Goal: Transaction & Acquisition: Purchase product/service

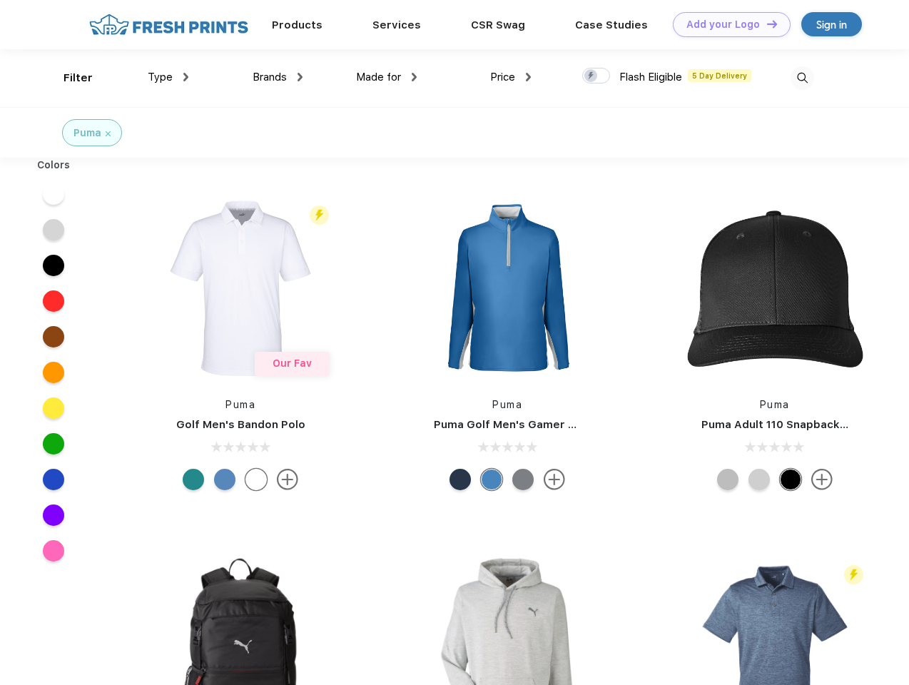
click at [726, 24] on link "Add your Logo Design Tool" at bounding box center [732, 24] width 118 height 25
click at [0, 0] on div "Design Tool" at bounding box center [0, 0] width 0 height 0
click at [766, 24] on link "Add your Logo Design Tool" at bounding box center [732, 24] width 118 height 25
click at [68, 78] on div "Filter" at bounding box center [78, 78] width 29 height 16
click at [168, 77] on span "Type" at bounding box center [160, 77] width 25 height 13
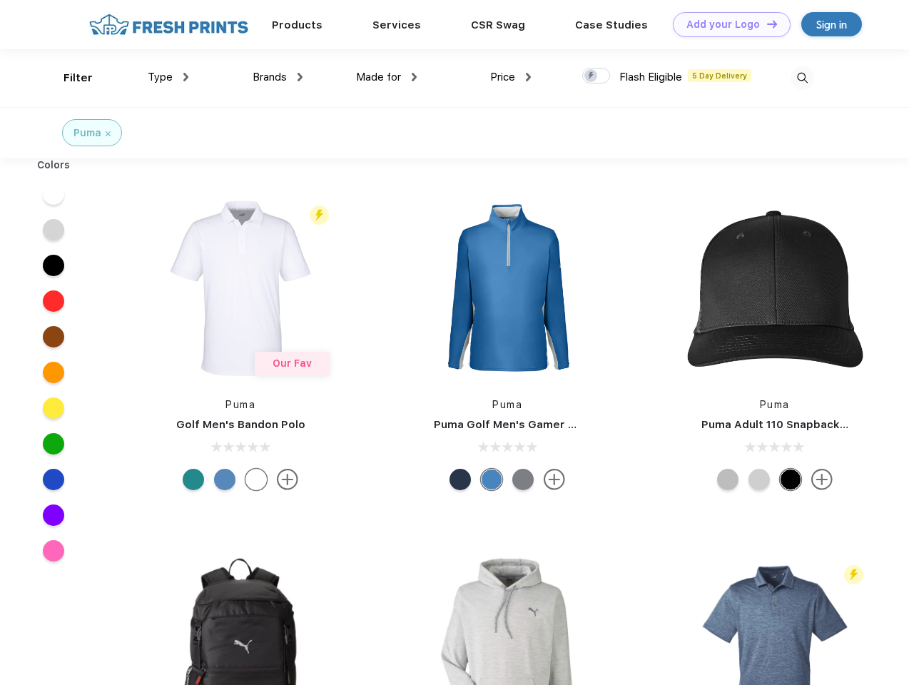
click at [278, 77] on span "Brands" at bounding box center [270, 77] width 34 height 13
click at [387, 77] on span "Made for" at bounding box center [378, 77] width 45 height 13
click at [511, 77] on span "Price" at bounding box center [502, 77] width 25 height 13
click at [596, 76] on div at bounding box center [596, 76] width 28 height 16
click at [591, 76] on input "checkbox" at bounding box center [586, 71] width 9 height 9
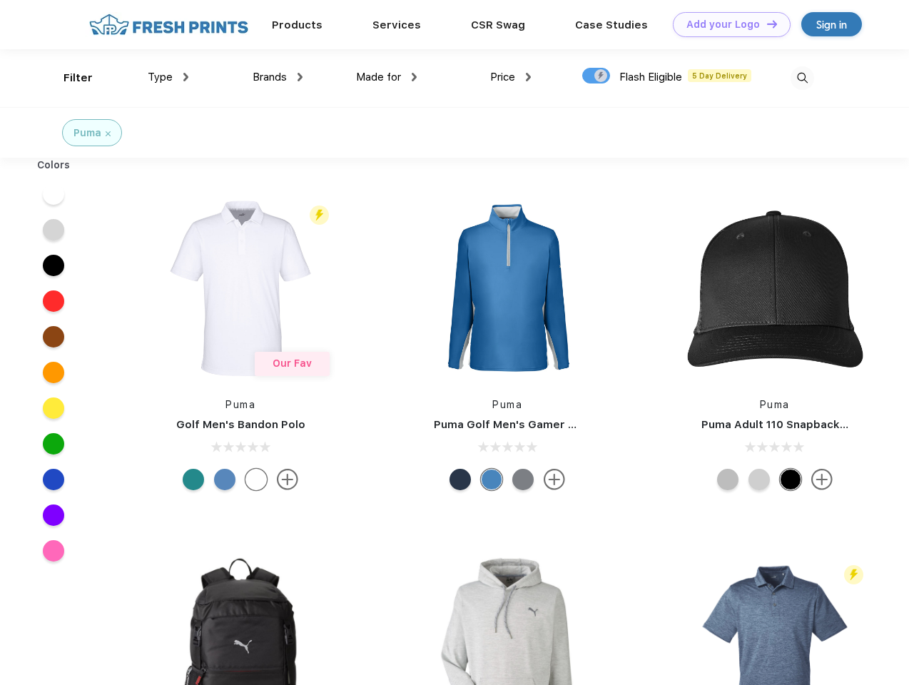
click at [802, 78] on img at bounding box center [803, 78] width 24 height 24
